Goal: Book appointment/travel/reservation

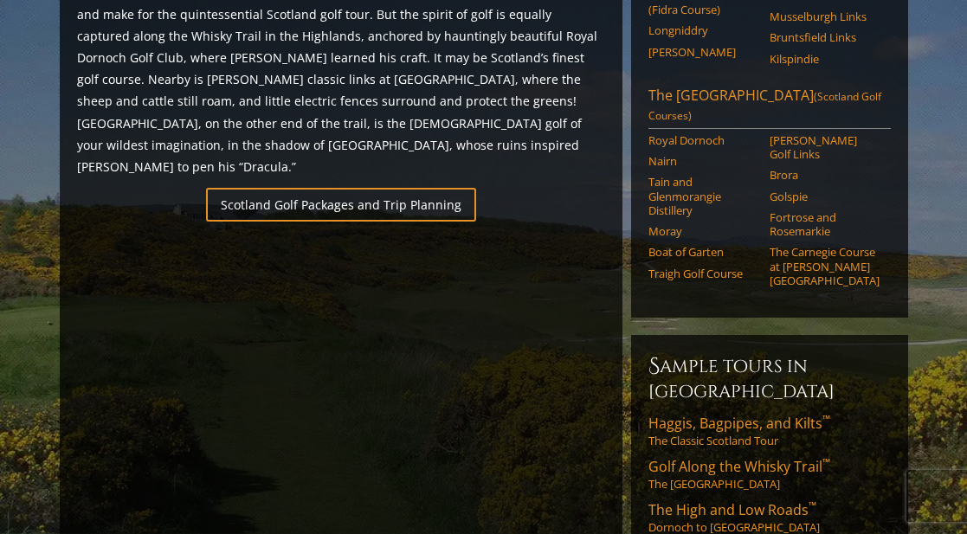
scroll to position [1126, 0]
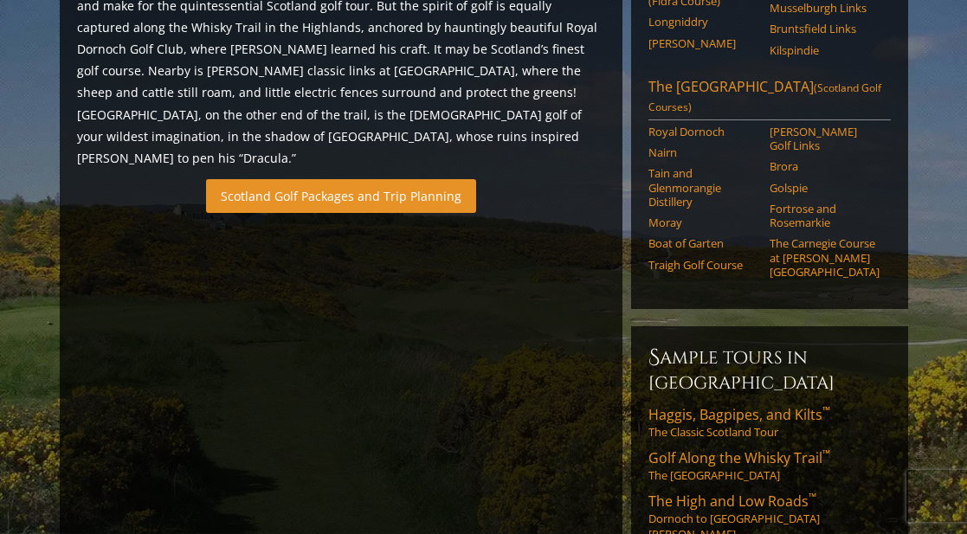
click at [287, 179] on link "Scotland Golf Packages and Trip Planning" at bounding box center [341, 196] width 270 height 34
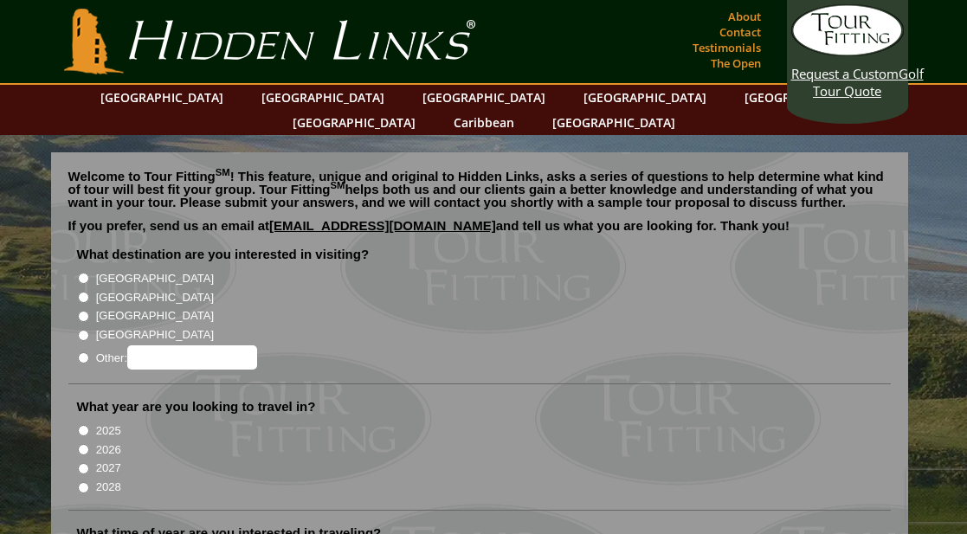
click at [100, 289] on label "[GEOGRAPHIC_DATA]" at bounding box center [155, 297] width 118 height 17
click at [89, 292] on input "[GEOGRAPHIC_DATA]" at bounding box center [83, 297] width 11 height 11
radio input "true"
click at [80, 463] on input "2027" at bounding box center [83, 468] width 11 height 11
radio input "true"
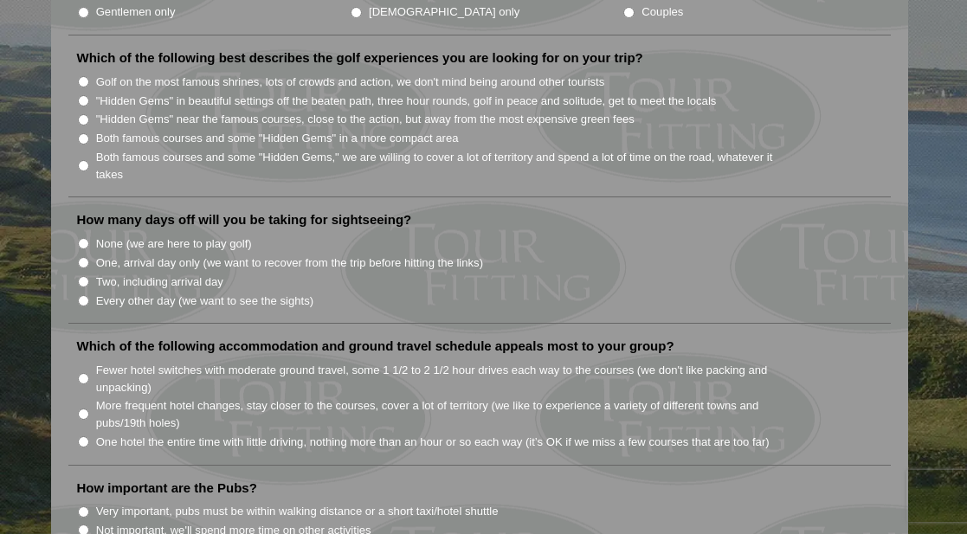
scroll to position [932, 0]
